Goal: Find specific page/section: Find specific page/section

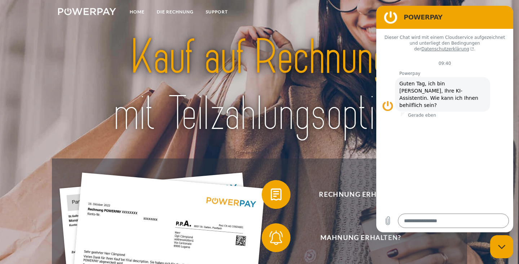
click at [391, 15] on figure at bounding box center [390, 17] width 14 height 14
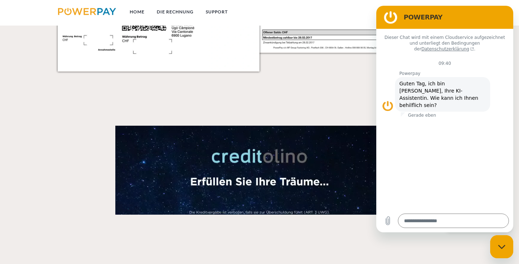
scroll to position [953, 0]
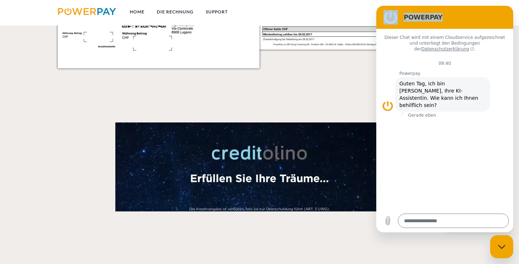
drag, startPoint x: 449, startPoint y: 15, endPoint x: 327, endPoint y: 111, distance: 155.5
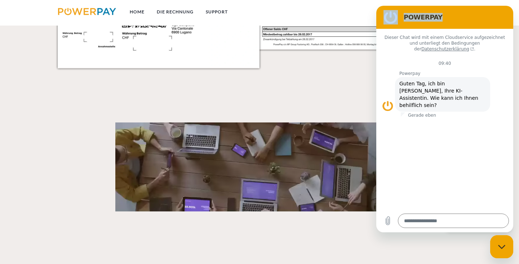
click at [376, 111] on html "POWERPAY Dieser Chat wird mit einem Cloudservice aufgezeichnet und unterliegt d…" at bounding box center [444, 119] width 137 height 227
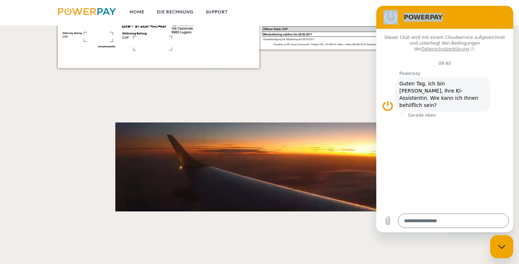
click at [474, 46] on link "Datenschutzerklärung" at bounding box center [447, 48] width 53 height 5
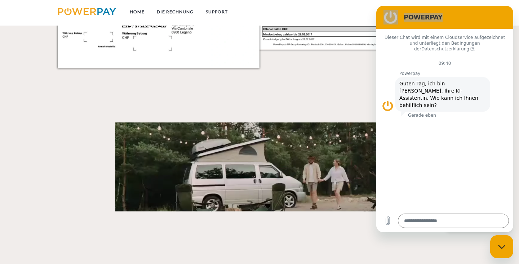
click at [504, 248] on icon "Messaging-Fenster schließen" at bounding box center [502, 247] width 8 height 5
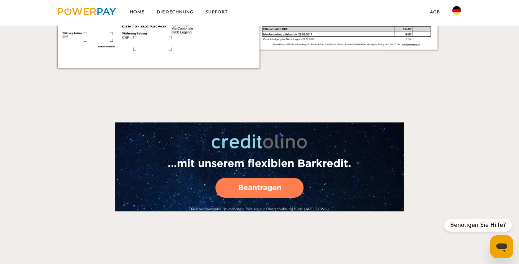
click at [504, 248] on icon "Messaging-Fenster öffnen" at bounding box center [501, 246] width 13 height 13
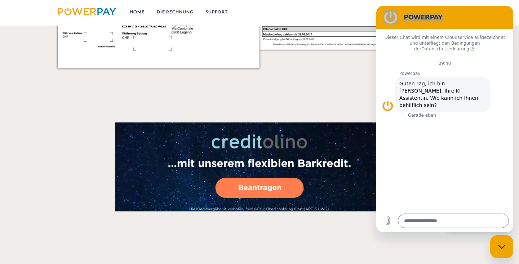
click at [503, 244] on div "Messaging-Fenster schließen" at bounding box center [502, 247] width 22 height 22
type textarea "*"
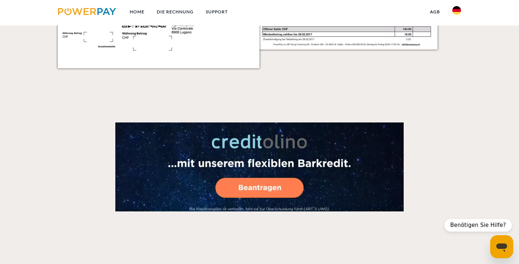
click at [459, 12] on img at bounding box center [456, 10] width 9 height 9
click at [456, 34] on img at bounding box center [456, 34] width 9 height 9
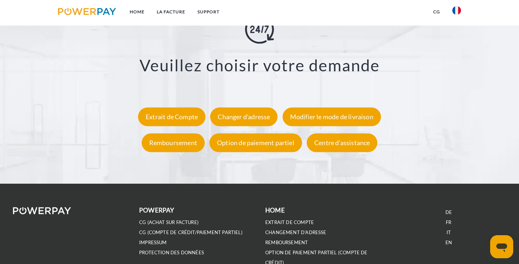
scroll to position [1356, 0]
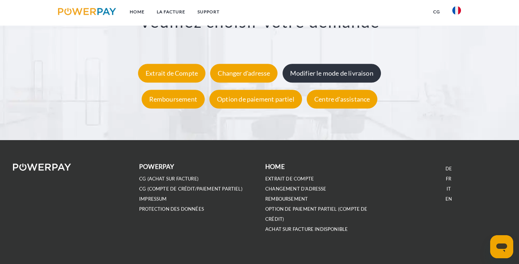
click at [304, 68] on div "Modifier le mode de livraison" at bounding box center [332, 73] width 98 height 19
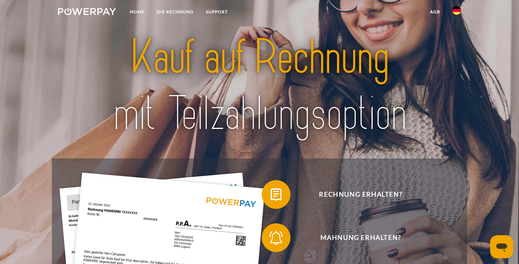
click at [458, 10] on img at bounding box center [456, 10] width 9 height 9
click at [456, 34] on img at bounding box center [456, 34] width 9 height 9
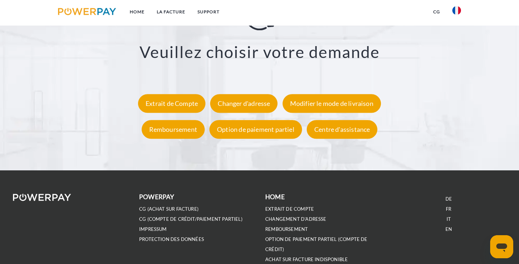
scroll to position [1364, 0]
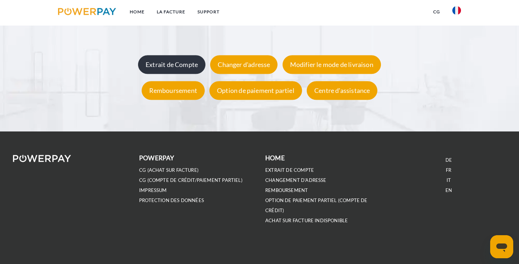
click at [172, 65] on div "Extrait de Compte" at bounding box center [171, 64] width 67 height 19
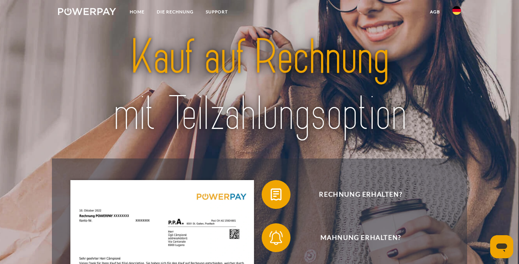
click at [456, 12] on img at bounding box center [456, 10] width 9 height 9
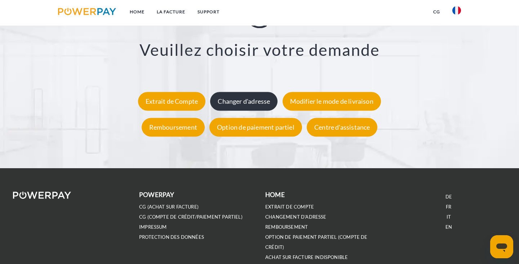
scroll to position [1330, 0]
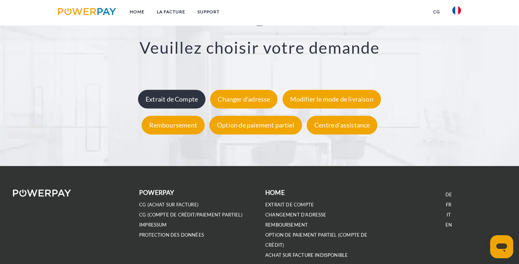
click at [185, 102] on div "Extrait de Compte" at bounding box center [171, 99] width 67 height 19
